Goal: Information Seeking & Learning: Learn about a topic

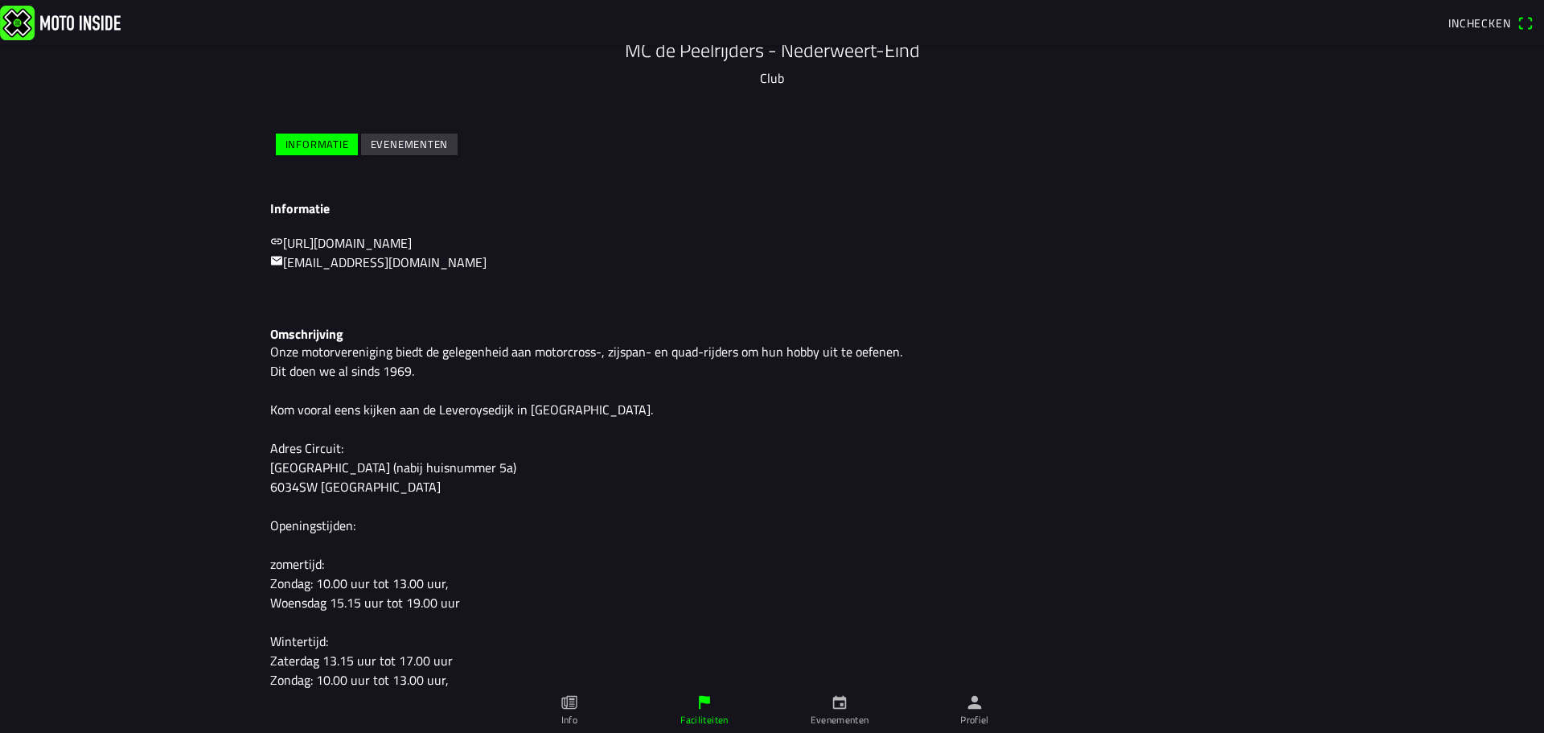
scroll to position [253, 0]
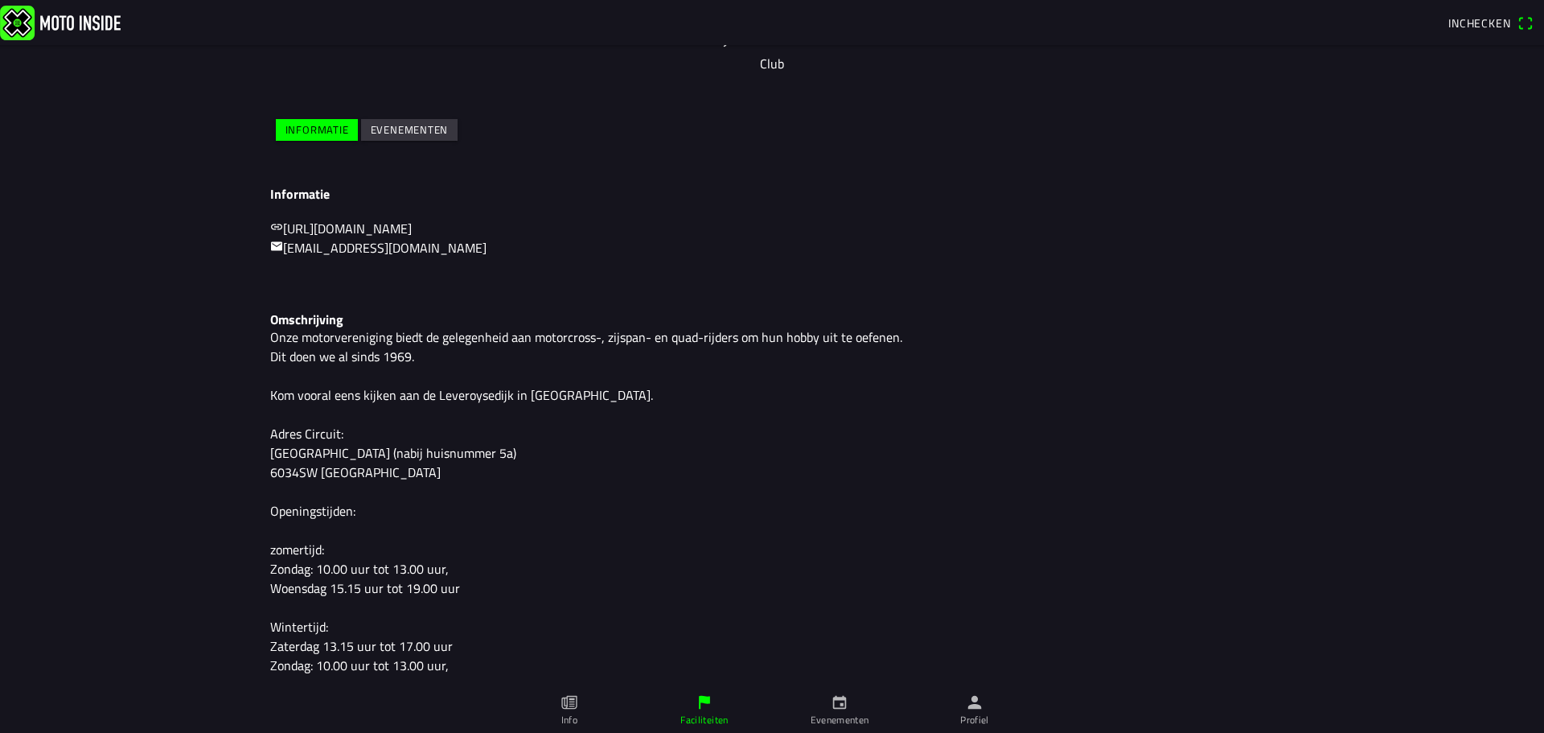
click at [0, 0] on slot "Evenementen" at bounding box center [0, 0] width 0 height 0
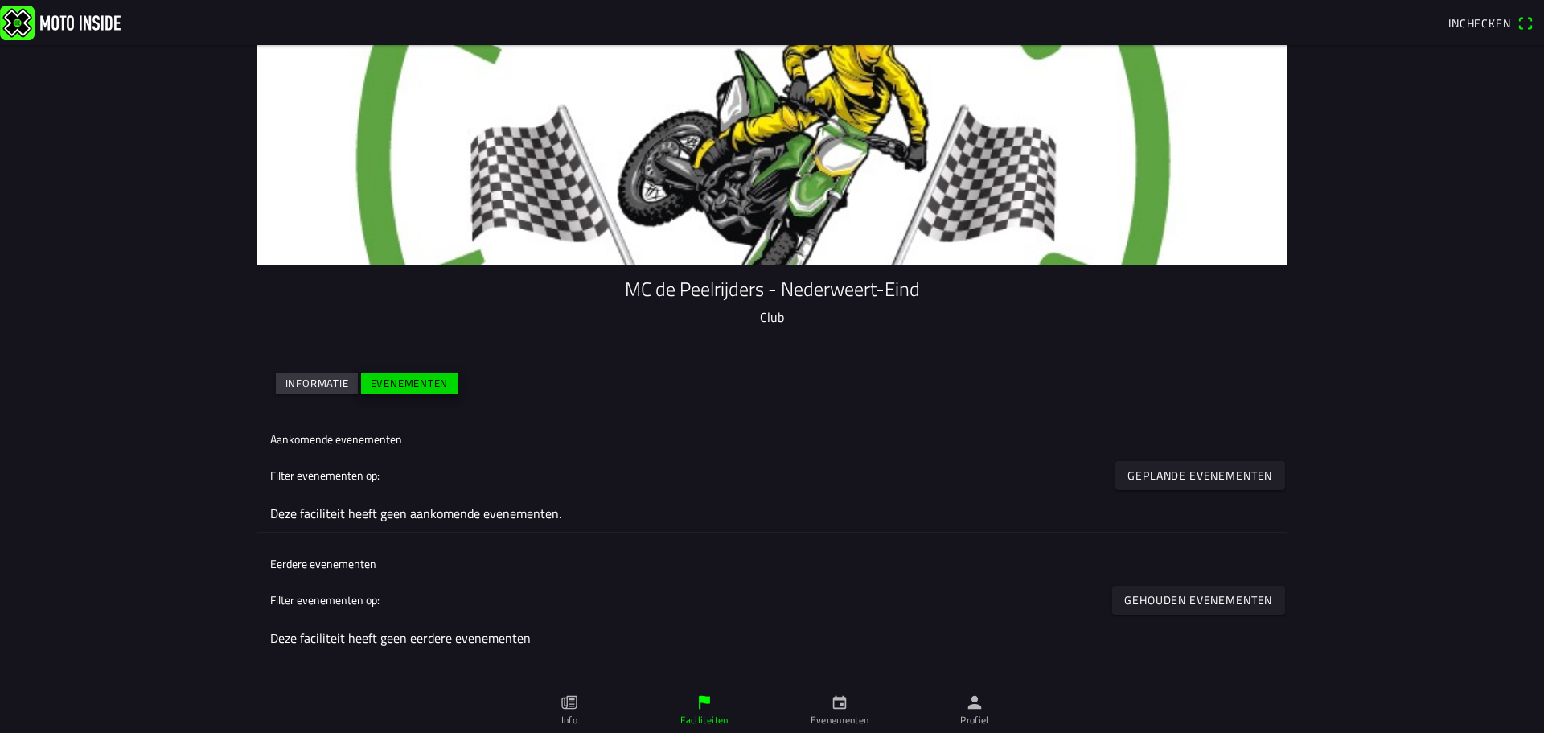
scroll to position [0, 0]
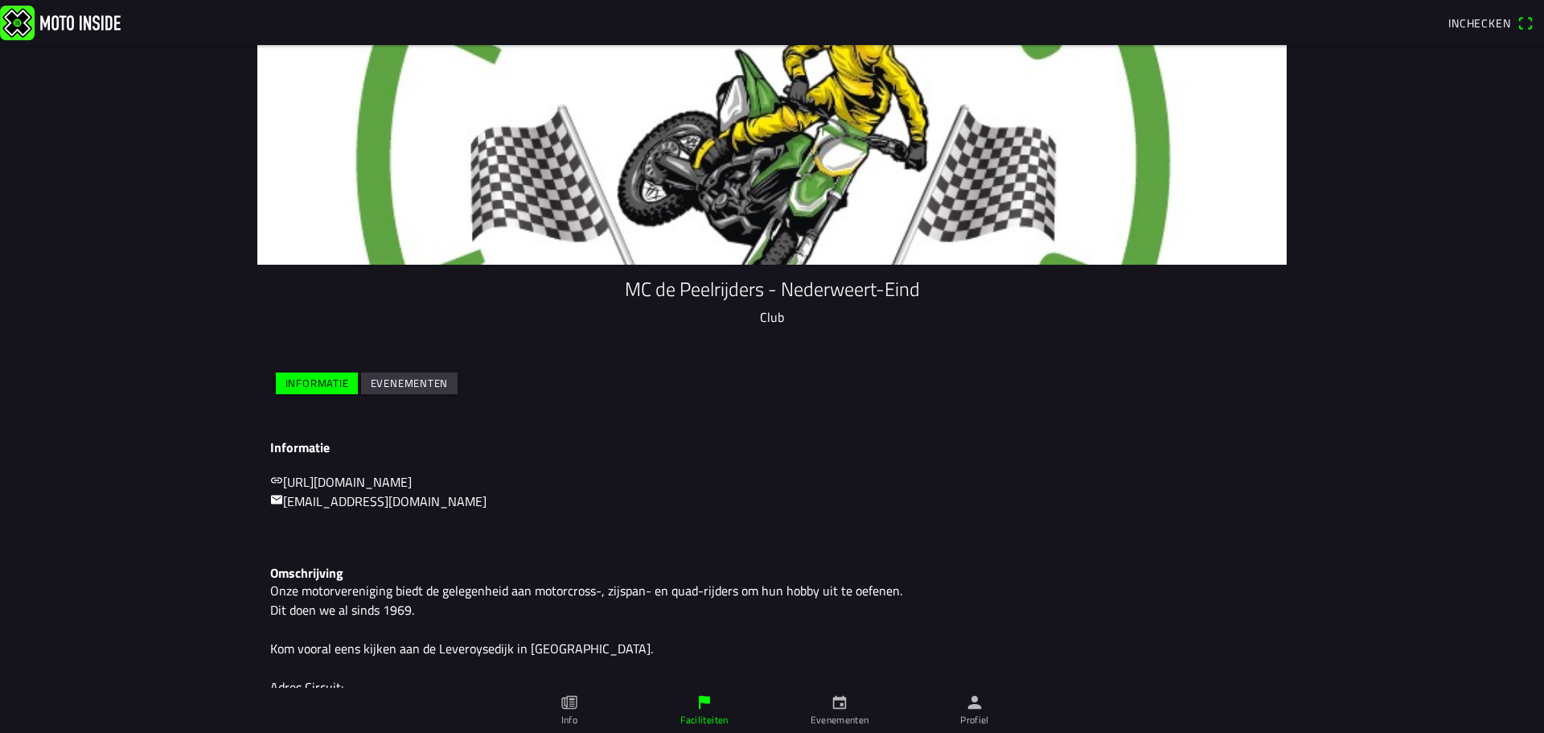
click at [0, 0] on slot "Evenementen" at bounding box center [0, 0] width 0 height 0
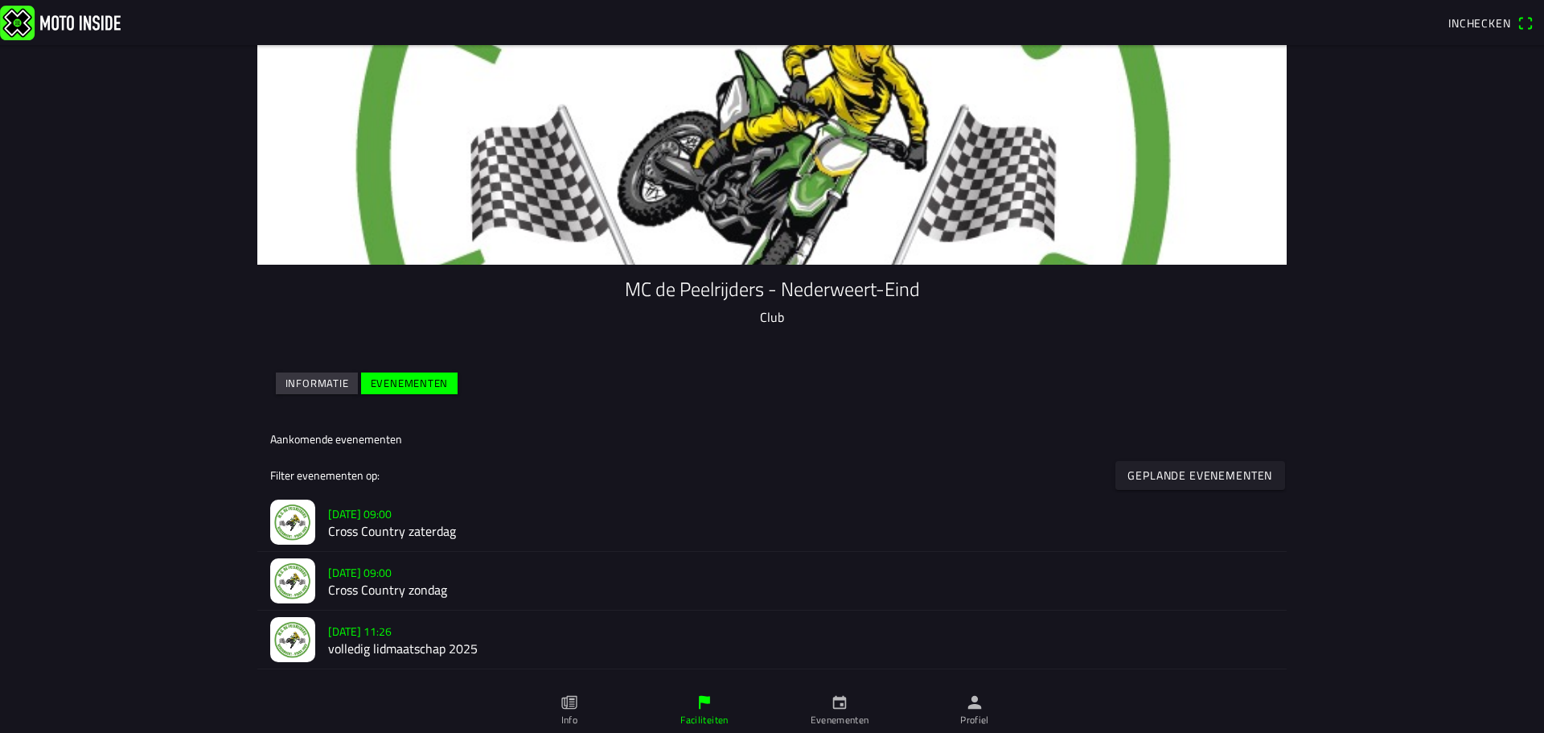
click at [283, 519] on img at bounding box center [292, 521] width 45 height 45
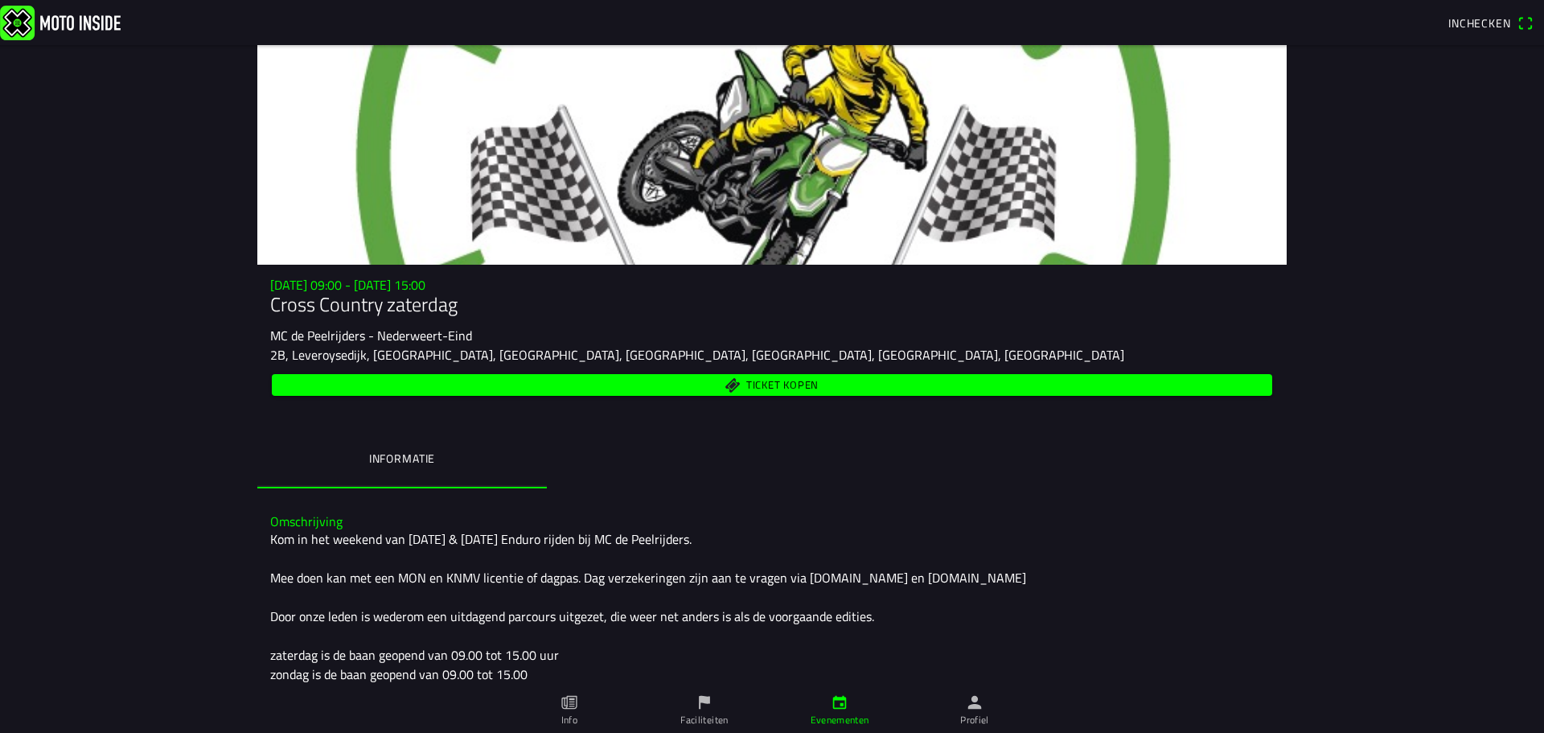
click at [566, 704] on icon "paper" at bounding box center [569, 702] width 18 height 18
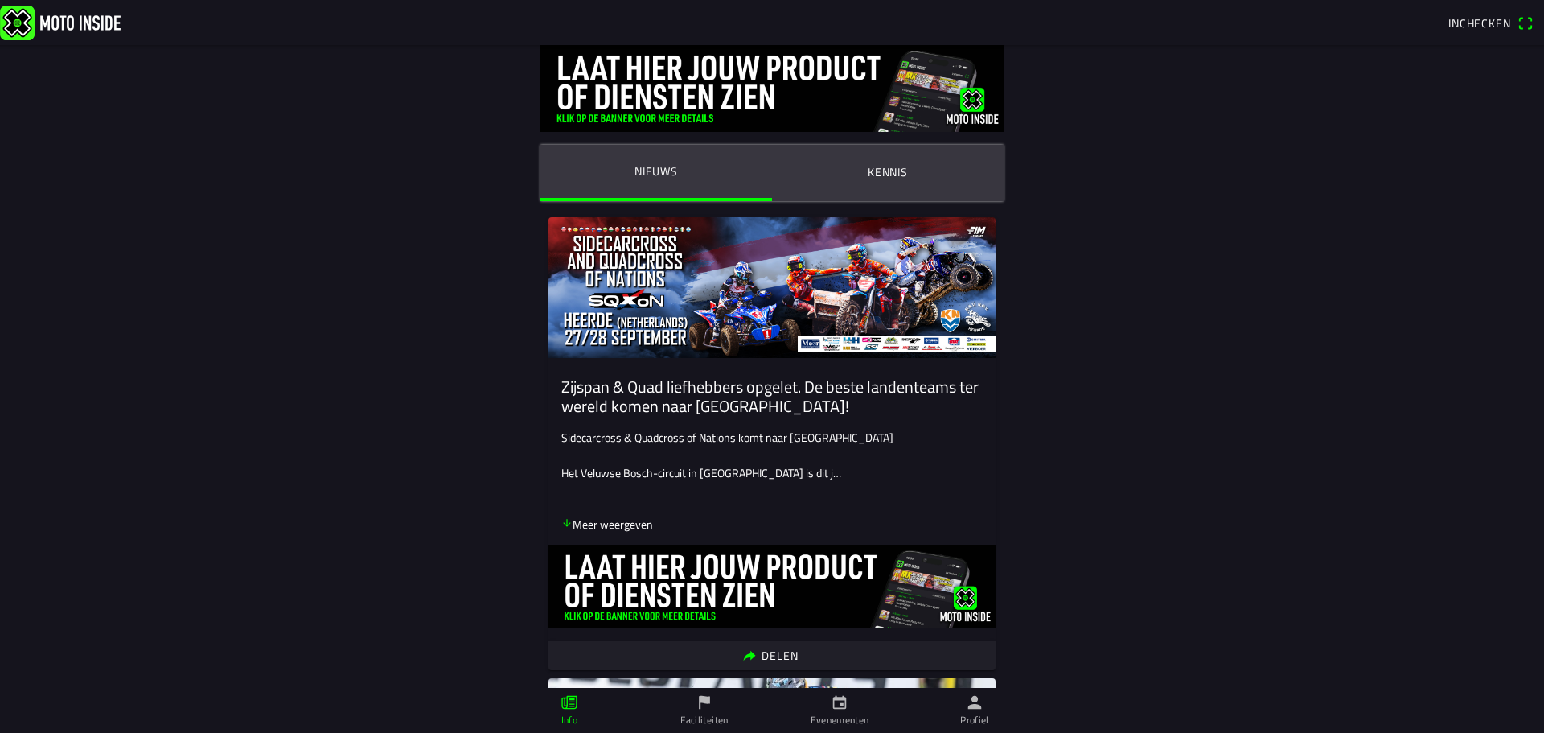
click at [884, 170] on ion-label "Kennis" at bounding box center [888, 172] width 40 height 18
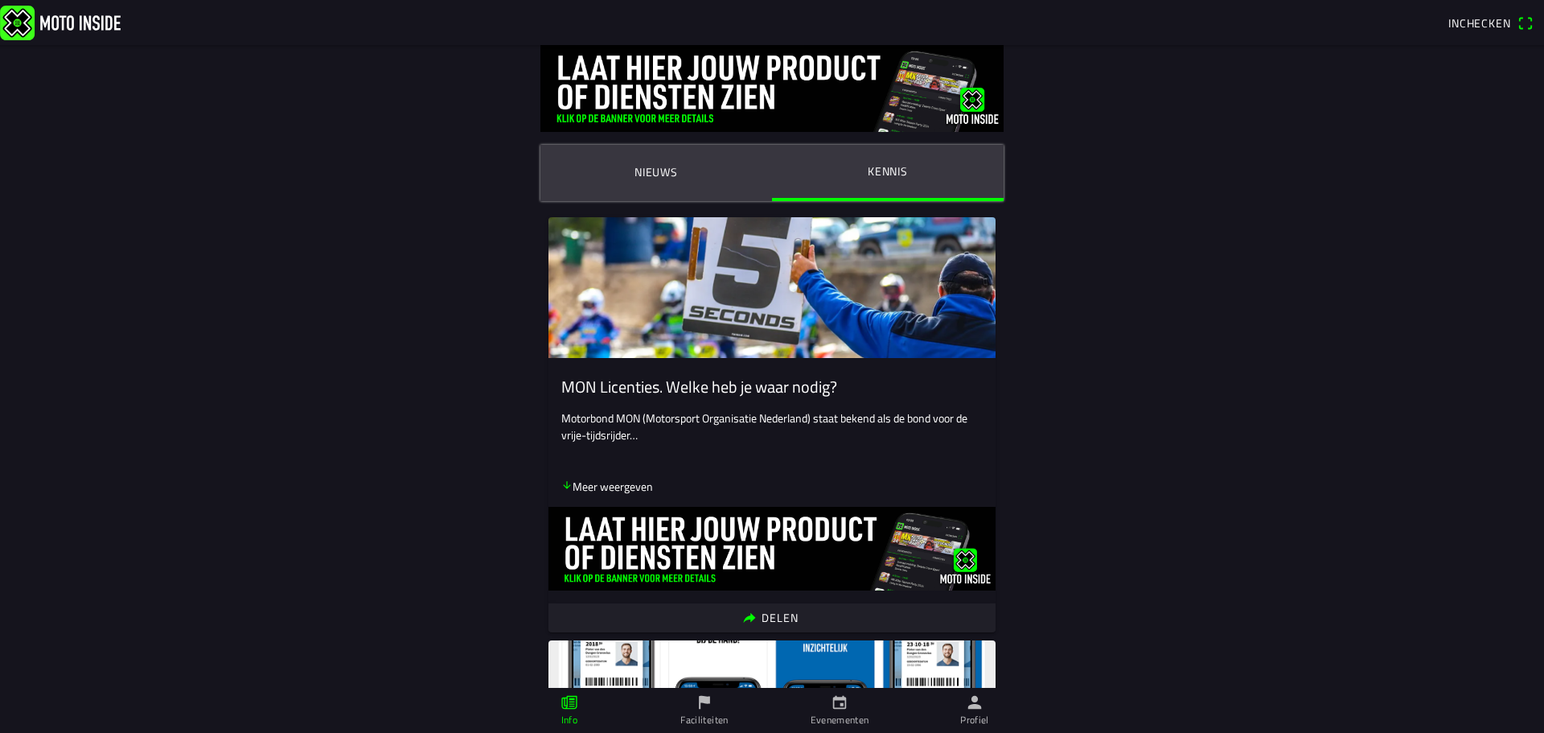
click at [27, 18] on img at bounding box center [60, 22] width 121 height 35
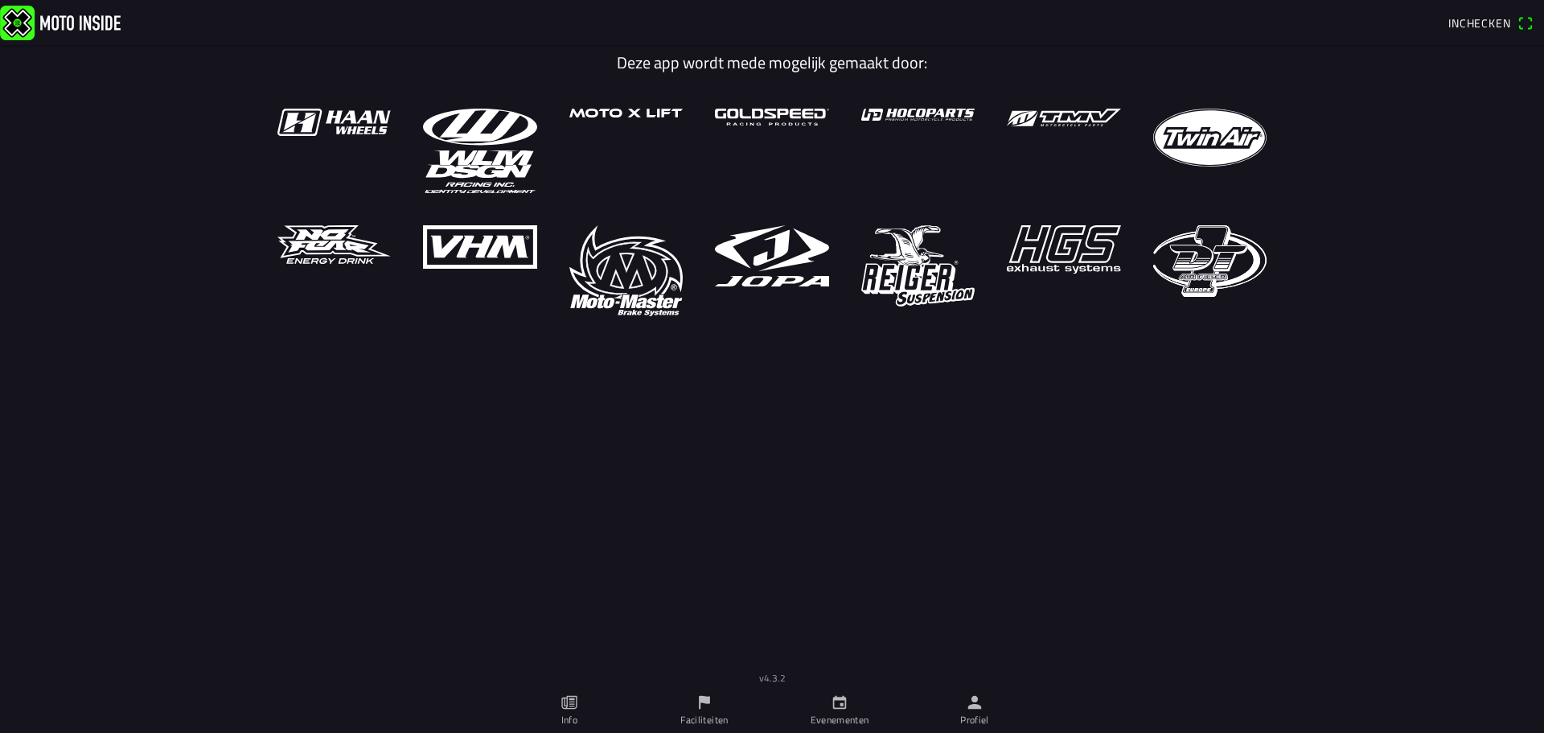
click at [707, 716] on ion-label "Faciliteiten" at bounding box center [703, 719] width 47 height 14
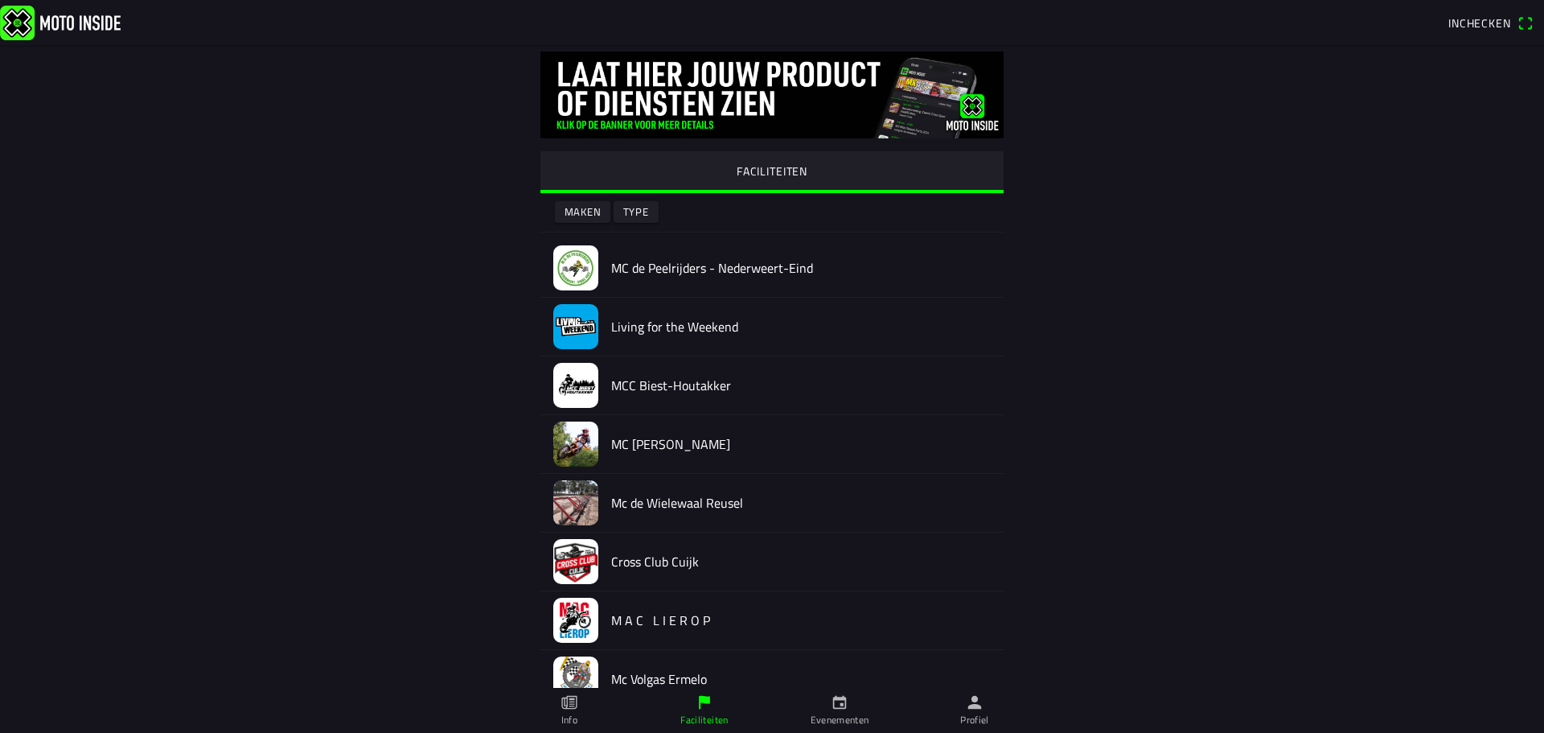
click at [568, 267] on img at bounding box center [575, 267] width 45 height 45
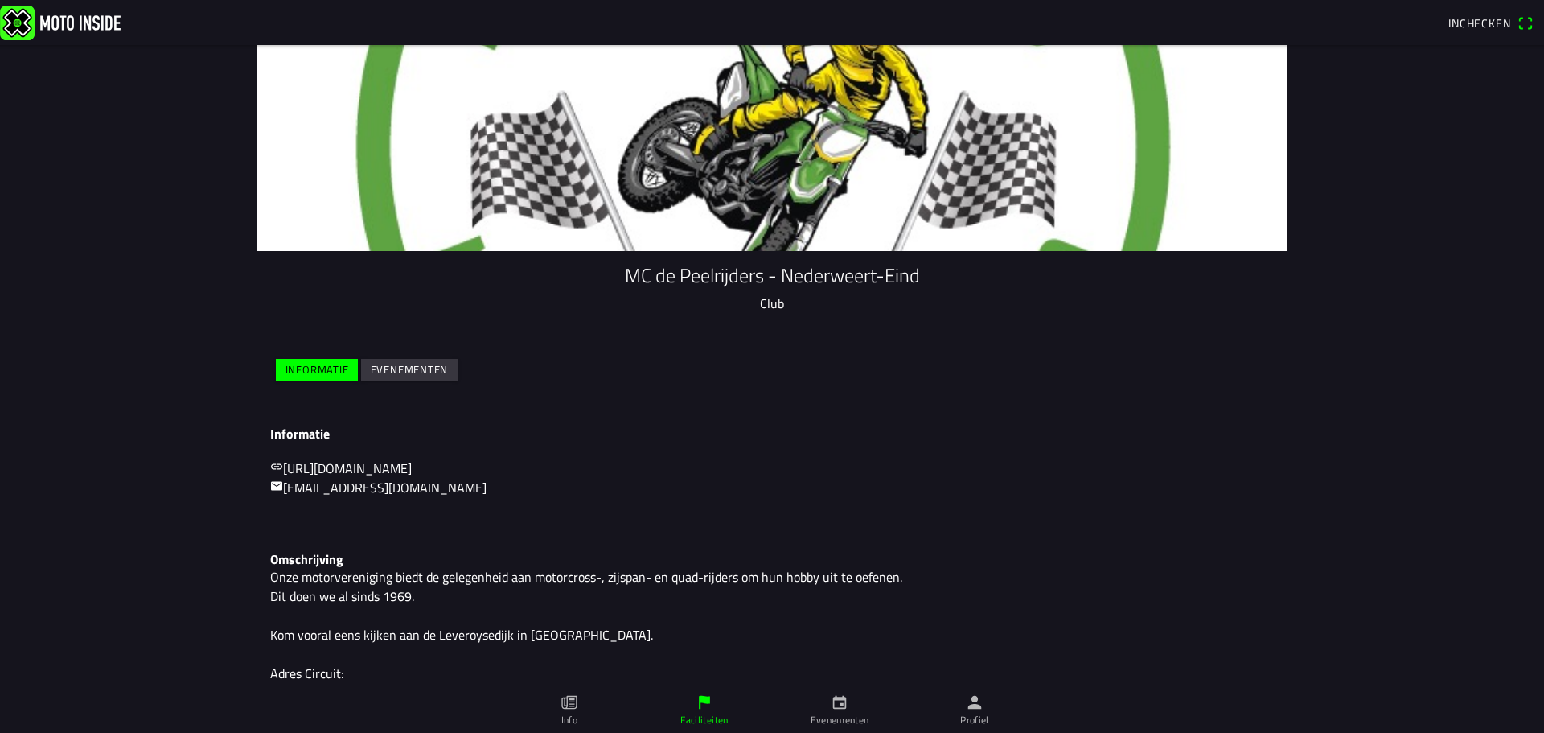
scroll to position [12, 0]
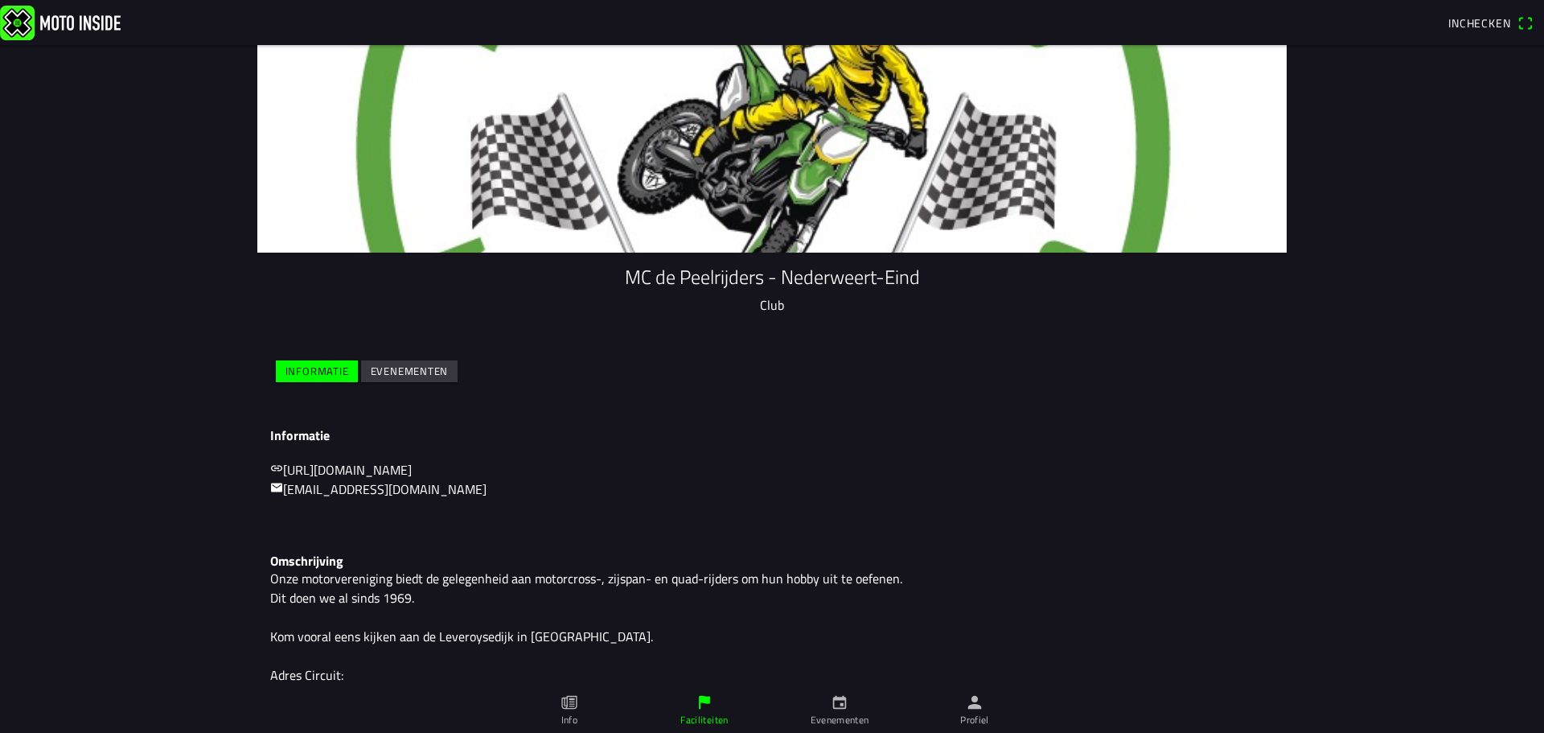
click at [187, 339] on main "MC de Peelrijders - Nederweert-Eind Club Informatie Evenementen Informatie [URL…" at bounding box center [772, 388] width 1544 height 687
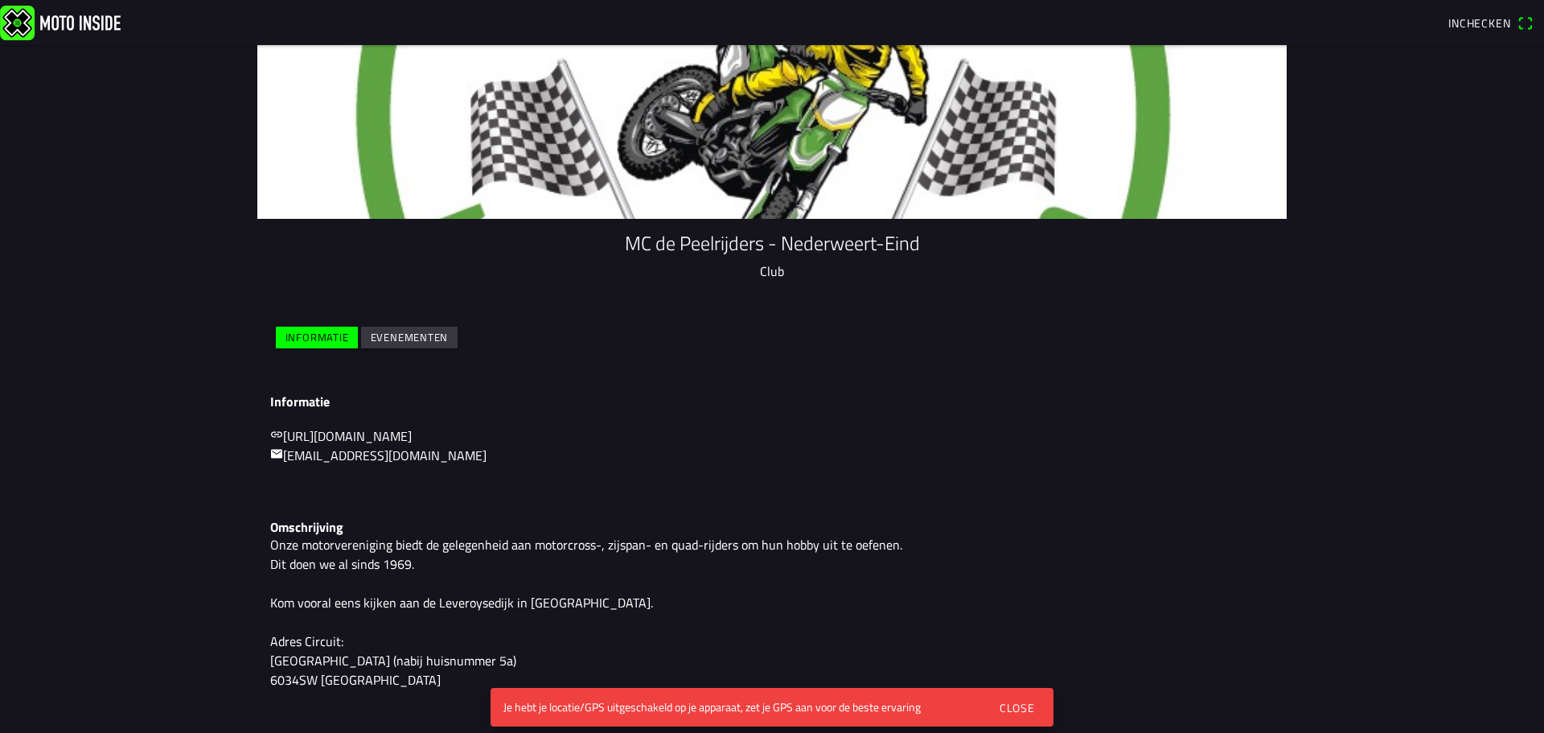
scroll to position [0, 0]
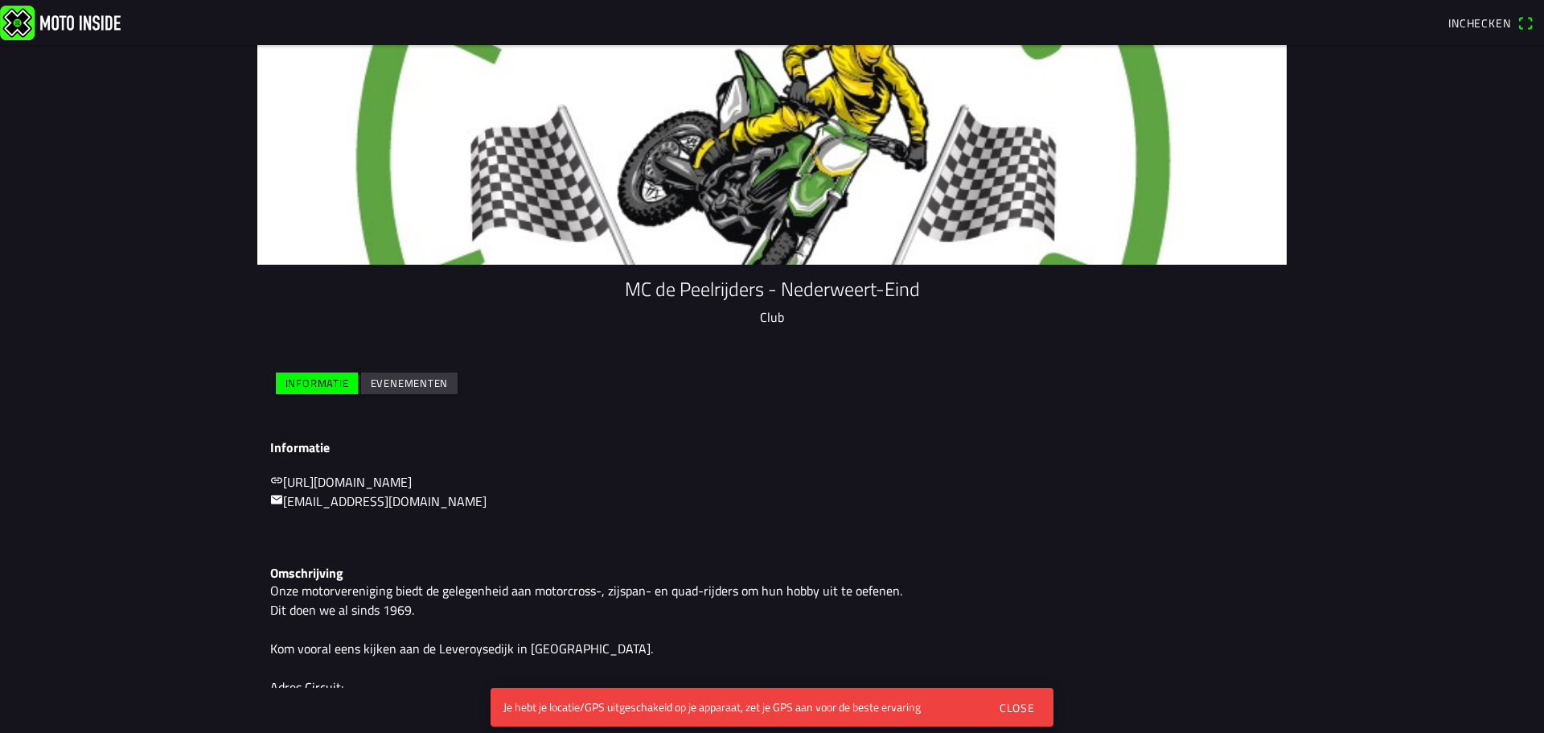
click at [0, 0] on slot "Evenementen" at bounding box center [0, 0] width 0 height 0
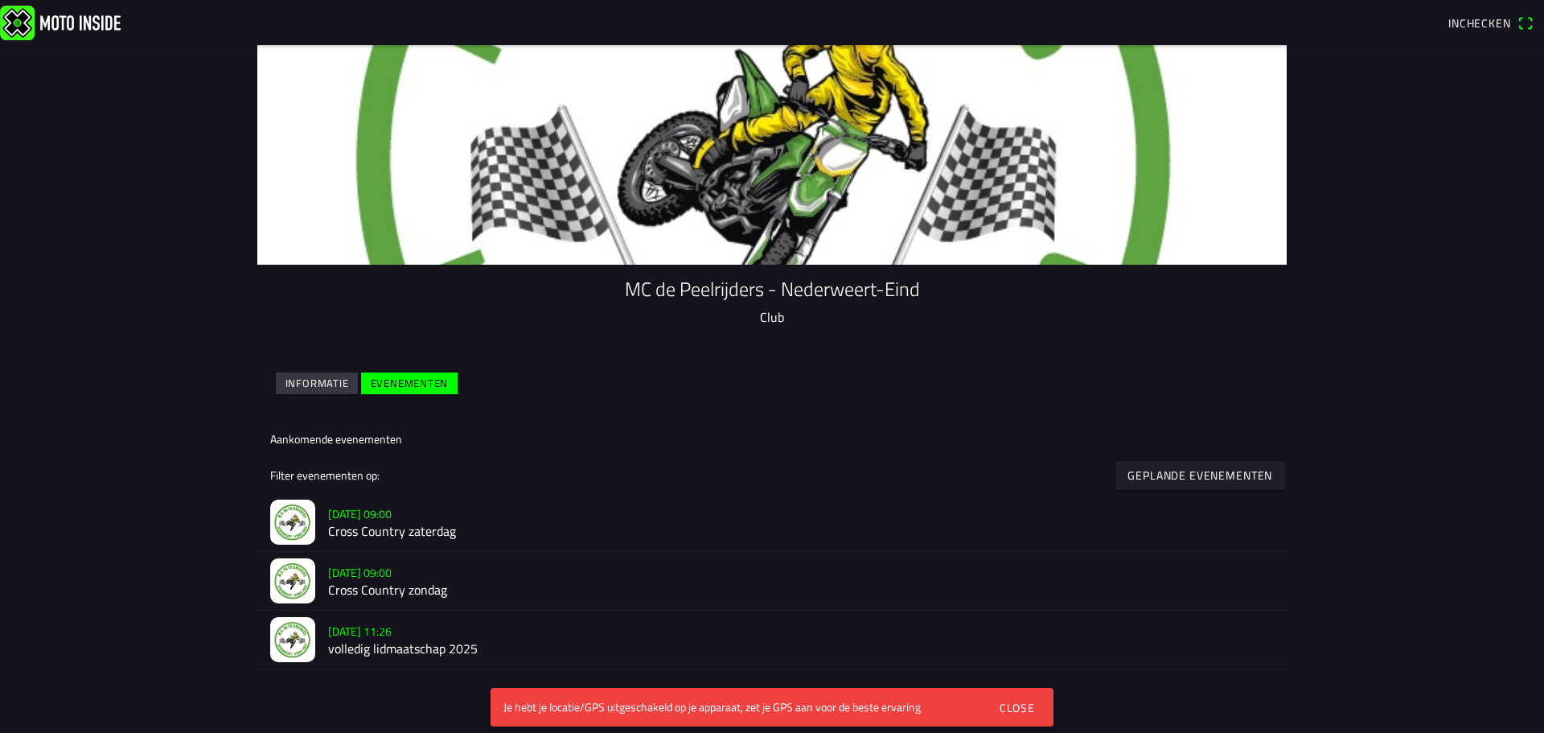
click at [0, 0] on slot "Geplande evenementen" at bounding box center [0, 0] width 0 height 0
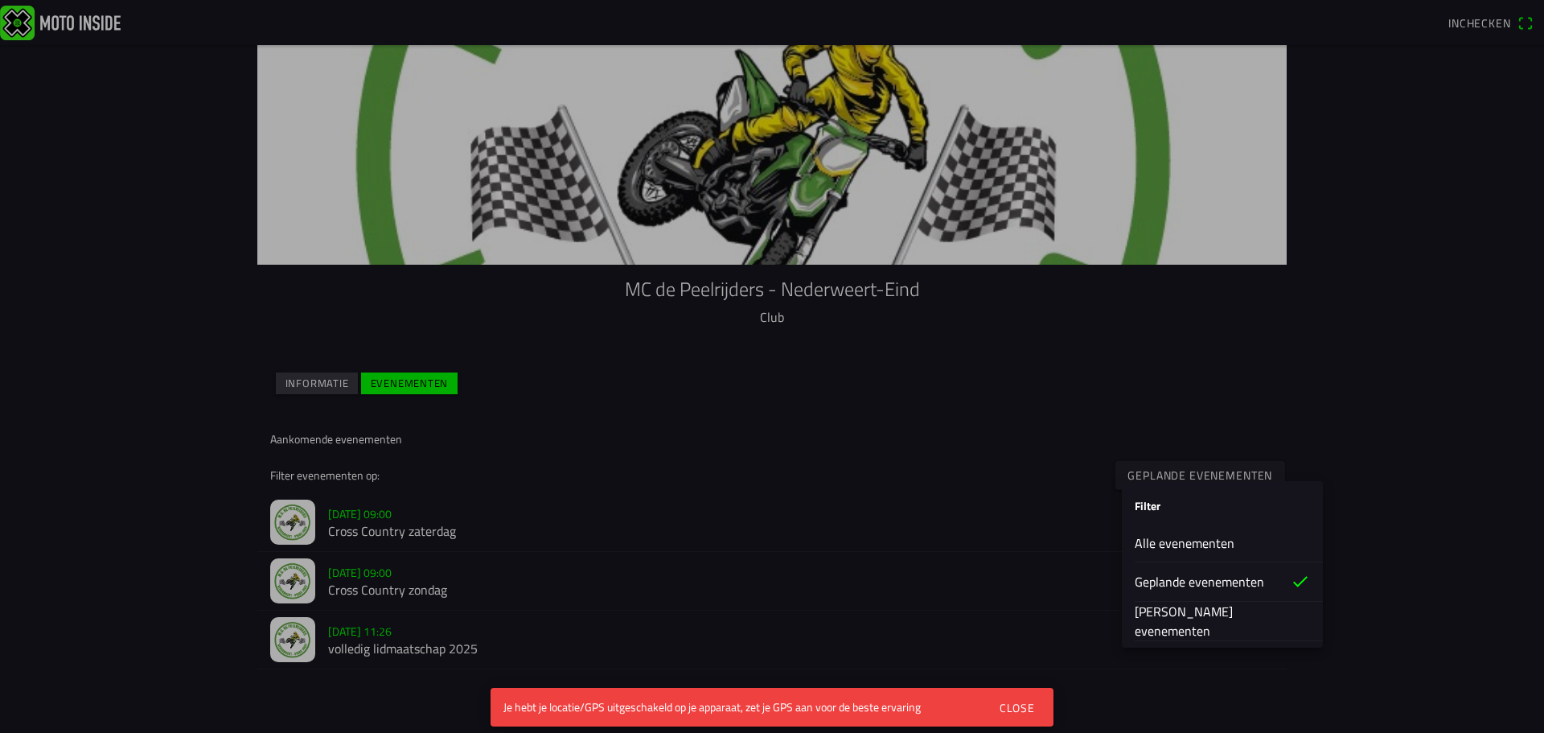
click at [0, 0] on slot "Geplande evenementen" at bounding box center [0, 0] width 0 height 0
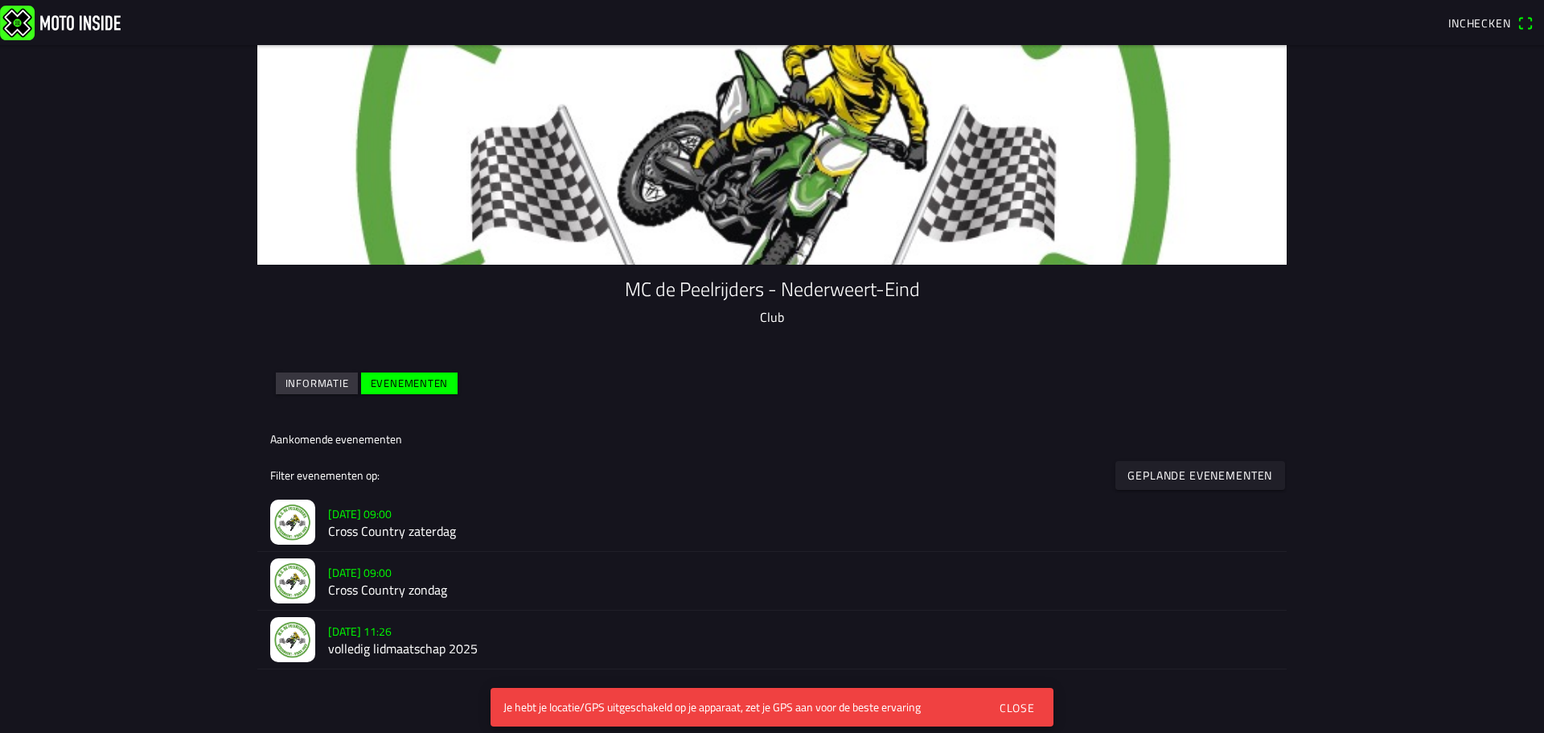
click at [1170, 581] on ion-label "[DATE] 09:00 Cross Country zondag" at bounding box center [801, 581] width 946 height 37
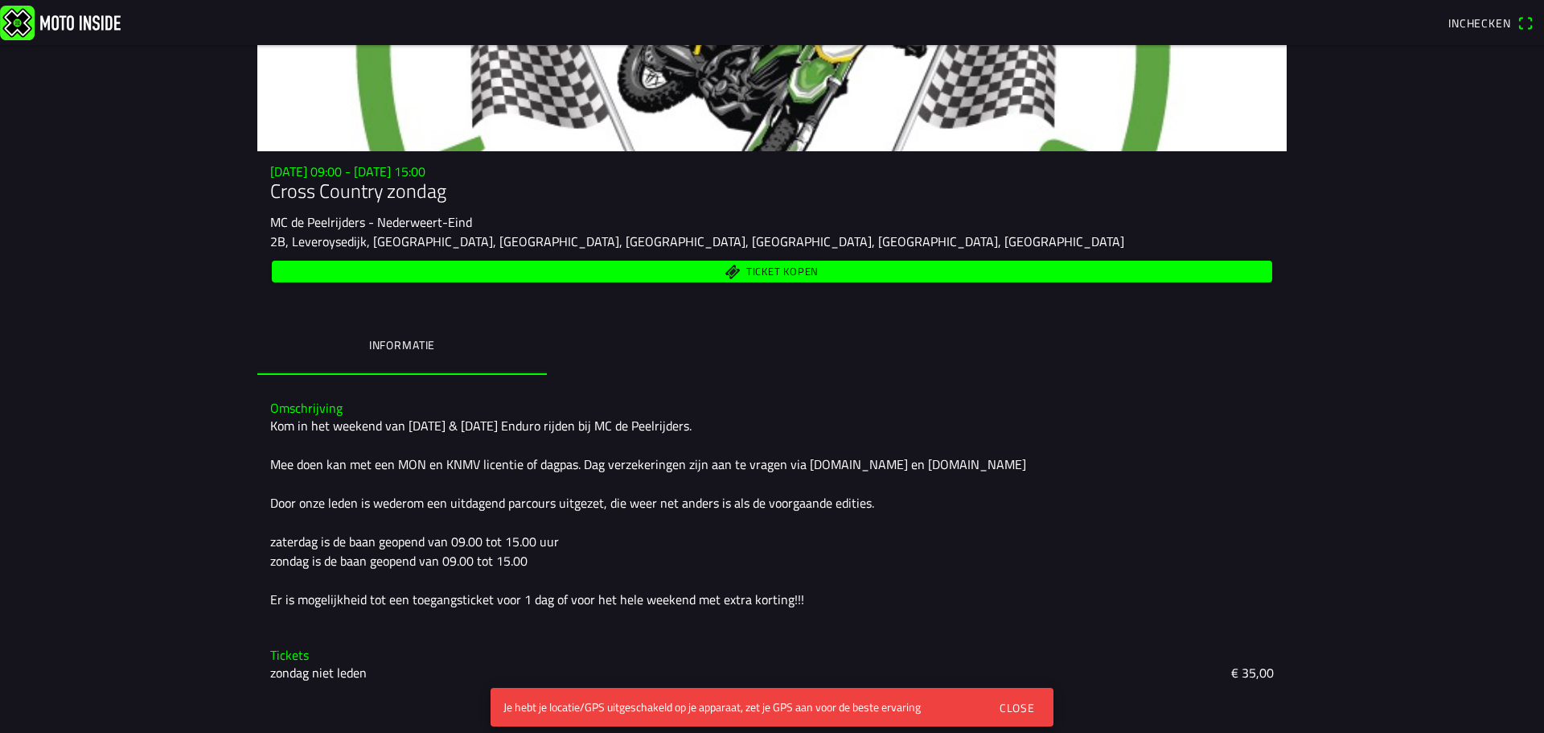
scroll to position [121, 0]
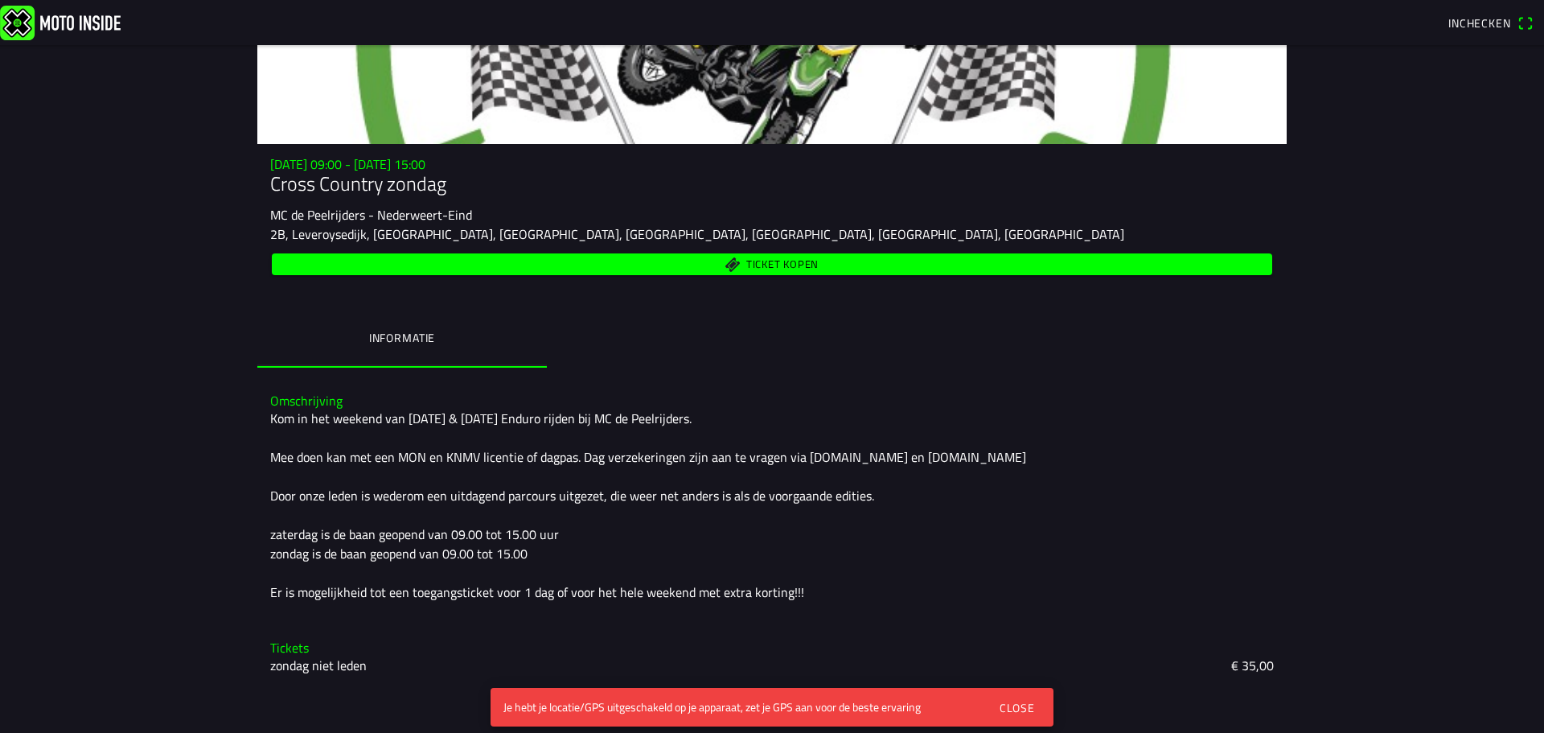
click at [1012, 704] on div "Close" at bounding box center [1016, 707] width 35 height 17
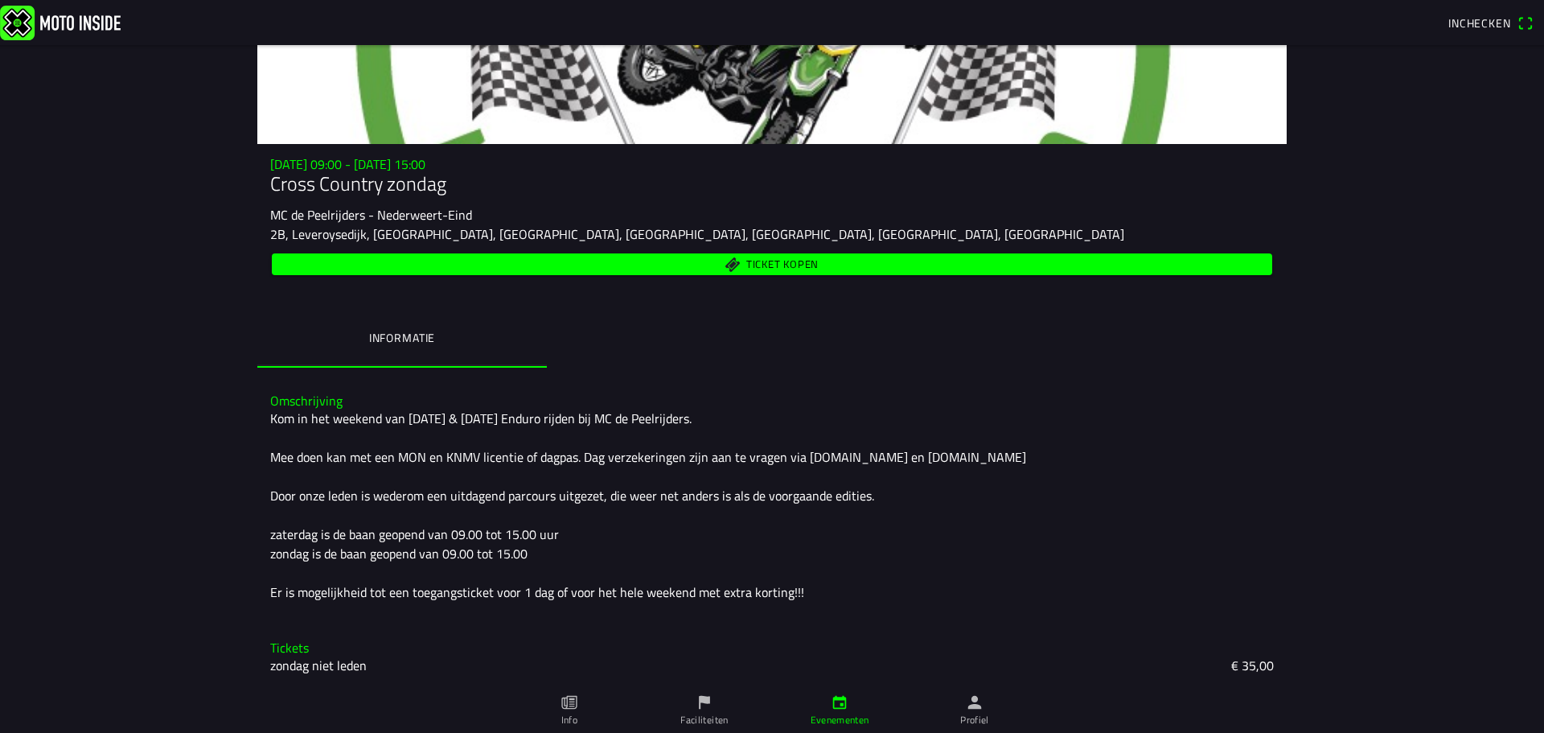
click at [969, 707] on icon "person" at bounding box center [975, 703] width 14 height 14
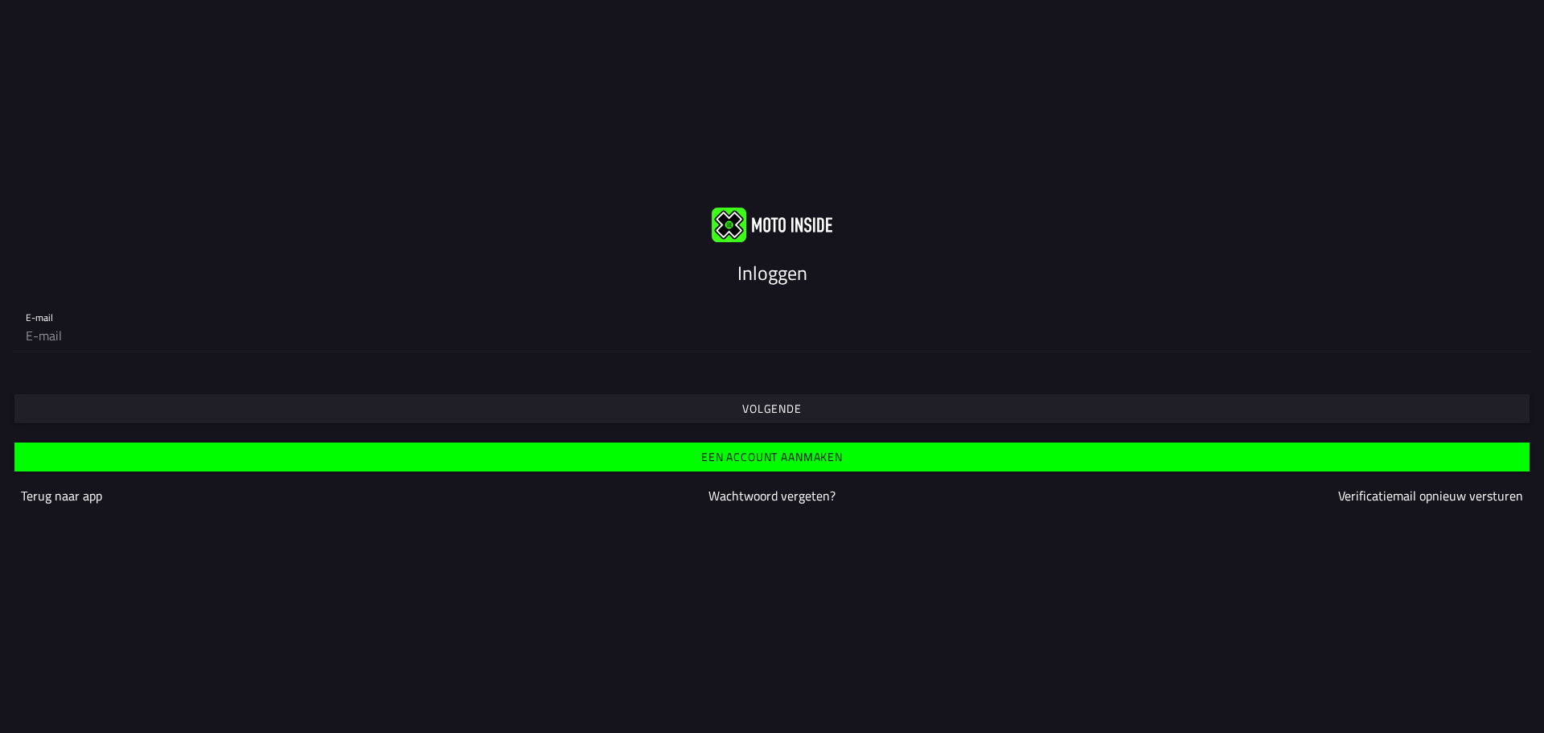
click at [0, 0] on slot "Volgende" at bounding box center [0, 0] width 0 height 0
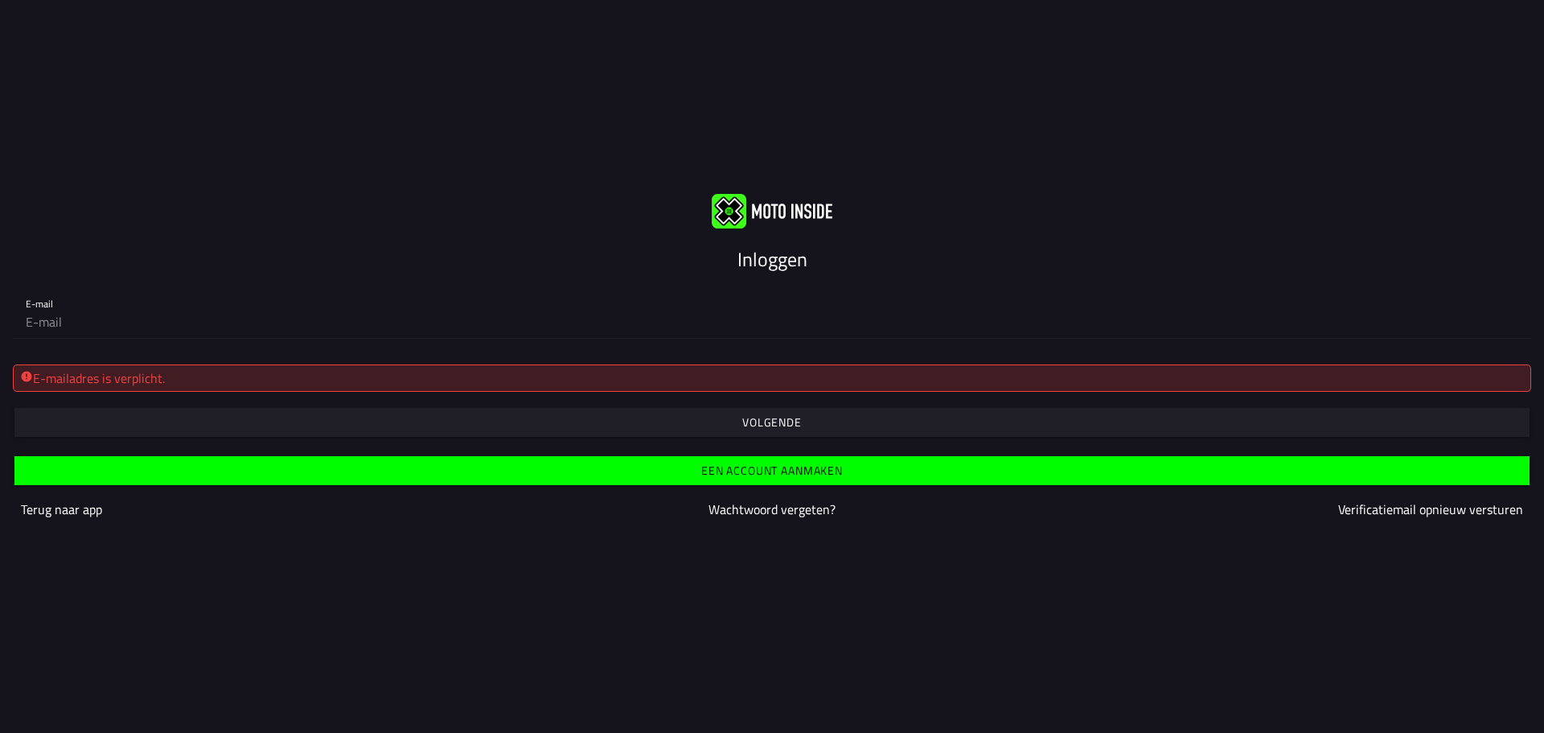
click at [761, 412] on span "button" at bounding box center [772, 422] width 1490 height 29
click at [622, 280] on div "E-mail" at bounding box center [772, 312] width 1544 height 78
